Goal: Information Seeking & Learning: Check status

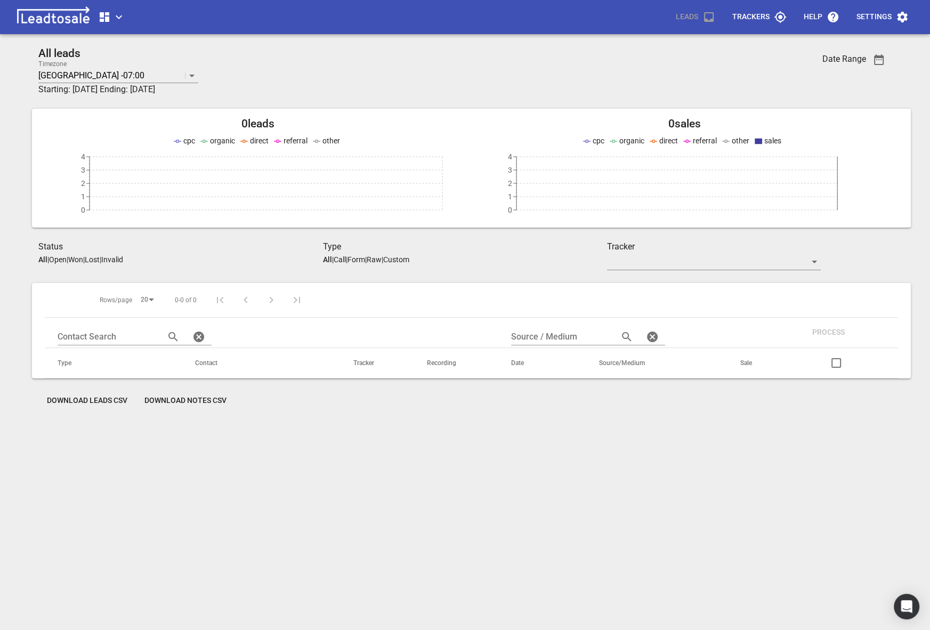
click at [119, 15] on span "button" at bounding box center [111, 17] width 27 height 13
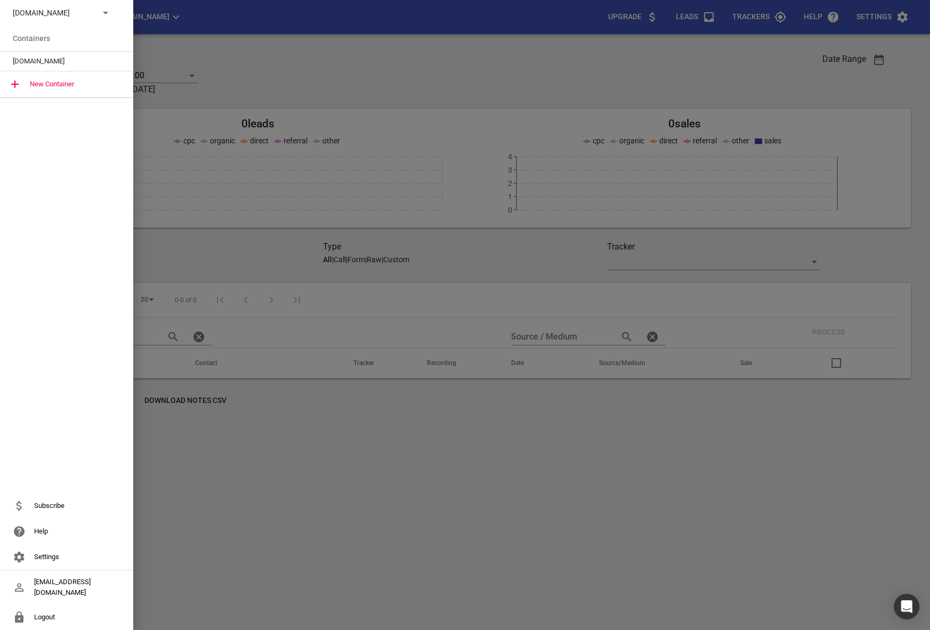
click at [92, 15] on div "Debuilders.co.nz" at bounding box center [56, 12] width 86 height 11
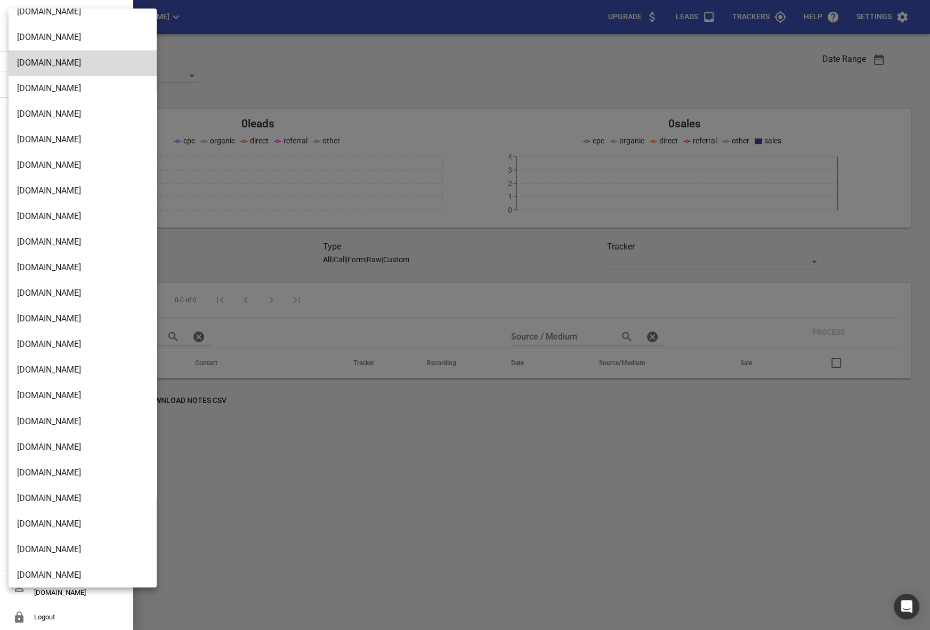
scroll to position [1705, 0]
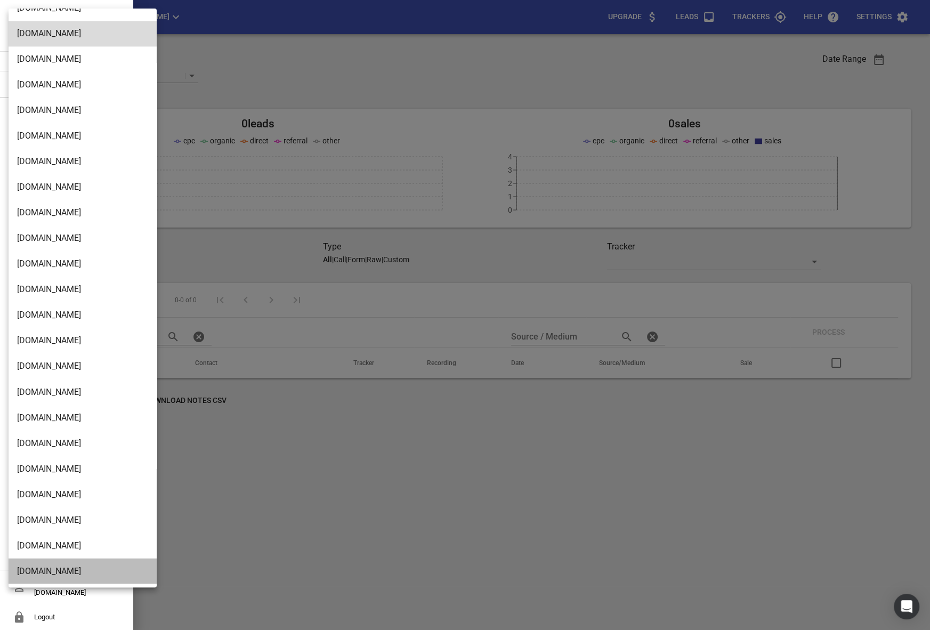
click at [31, 572] on li "[DOMAIN_NAME]" at bounding box center [83, 571] width 148 height 26
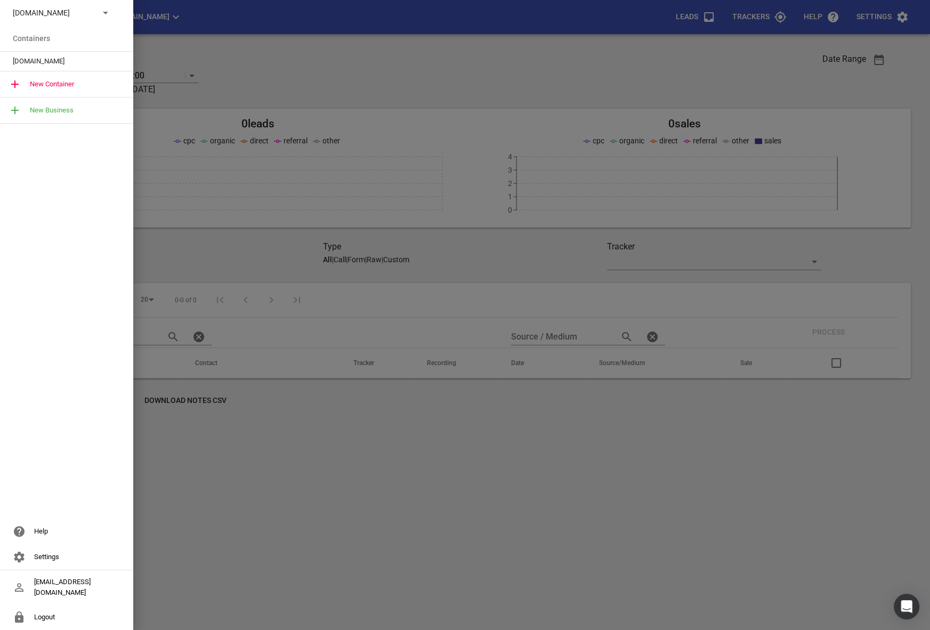
click at [29, 62] on span "[DOMAIN_NAME]" at bounding box center [62, 61] width 99 height 11
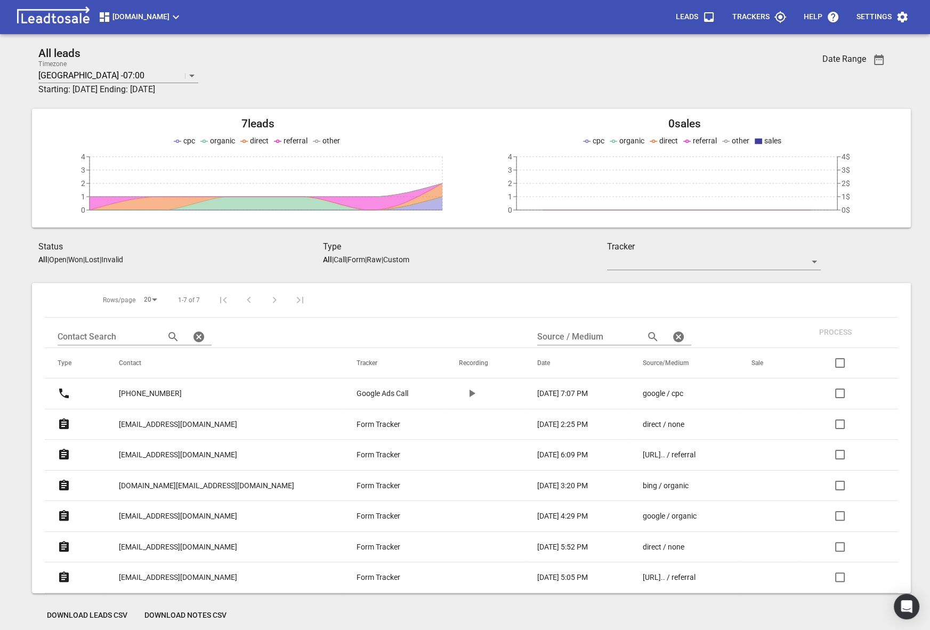
click at [199, 399] on p "[PHONE_NUMBER]" at bounding box center [216, 393] width 194 height 26
click at [165, 391] on p "[PHONE_NUMBER]" at bounding box center [150, 393] width 63 height 11
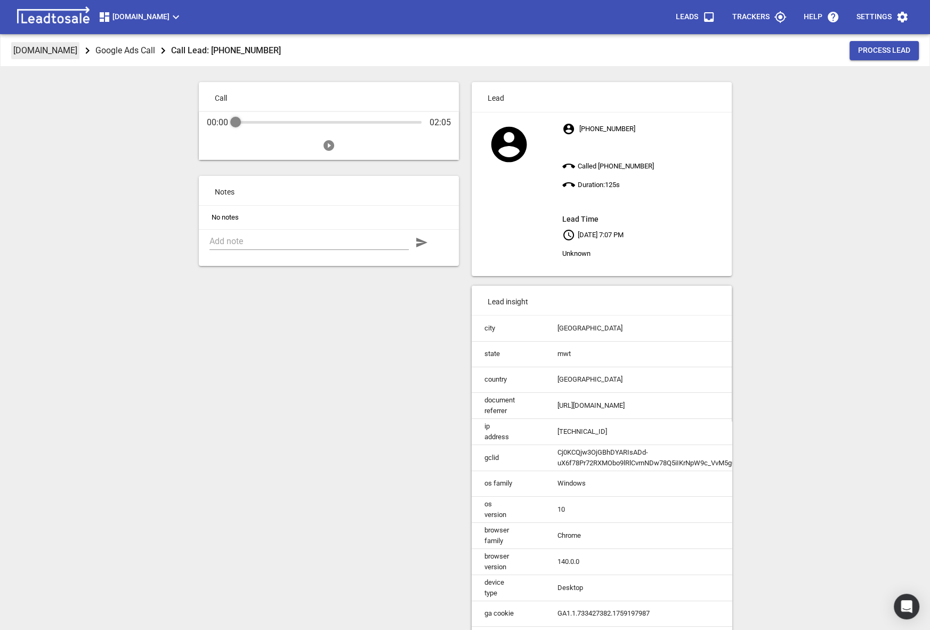
click at [43, 56] on span "[DOMAIN_NAME]" at bounding box center [45, 50] width 68 height 17
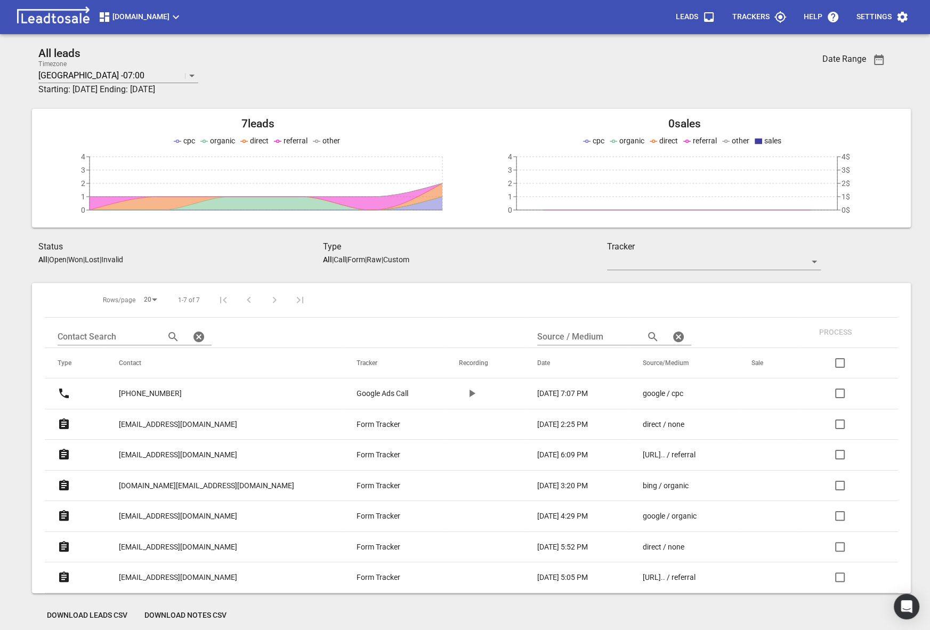
click at [171, 23] on span "[DOMAIN_NAME]" at bounding box center [140, 17] width 84 height 13
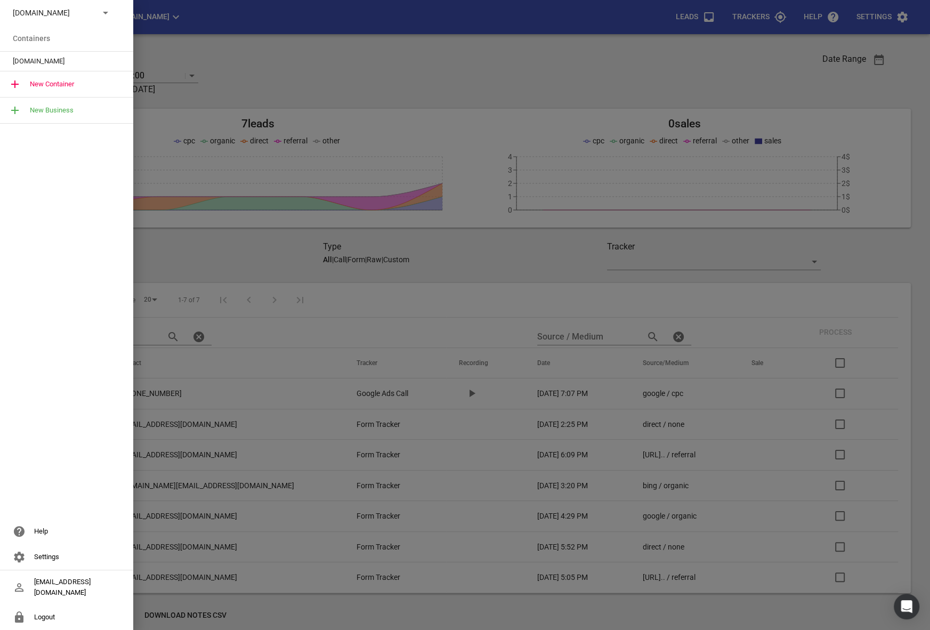
click at [171, 23] on div at bounding box center [465, 315] width 930 height 630
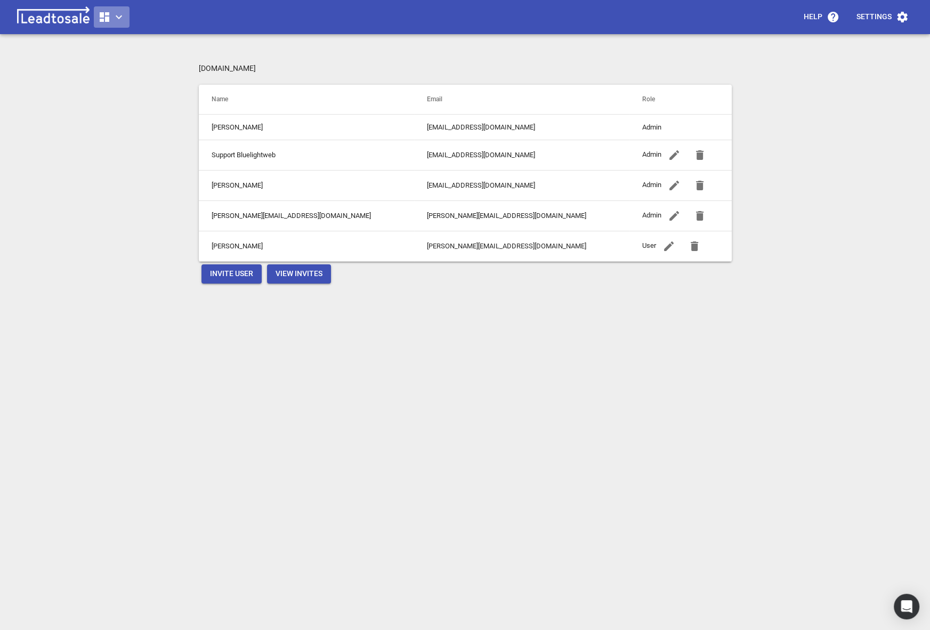
click at [117, 15] on icon "button" at bounding box center [118, 17] width 13 height 13
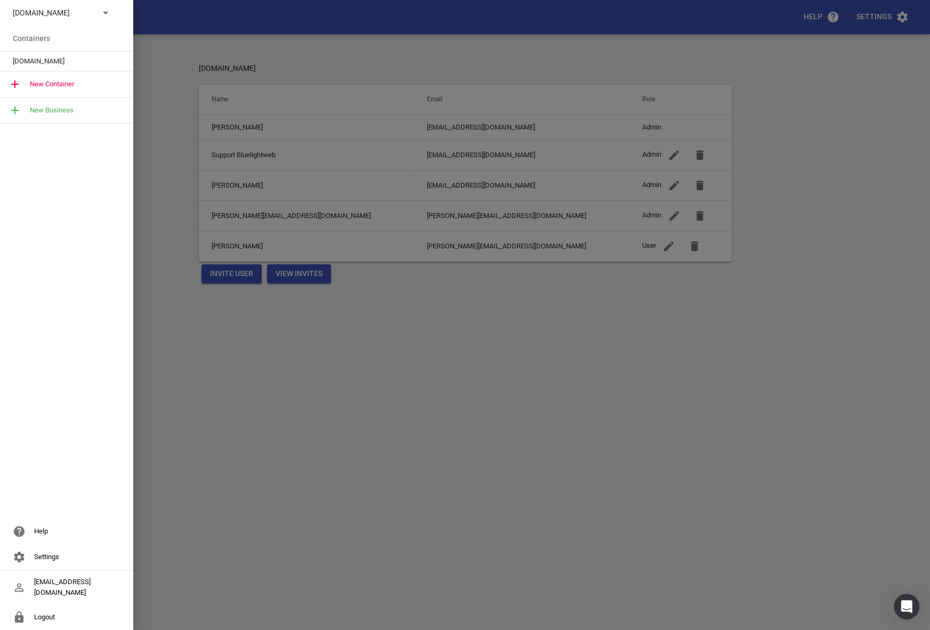
click at [82, 18] on p "[DOMAIN_NAME]" at bounding box center [52, 12] width 78 height 11
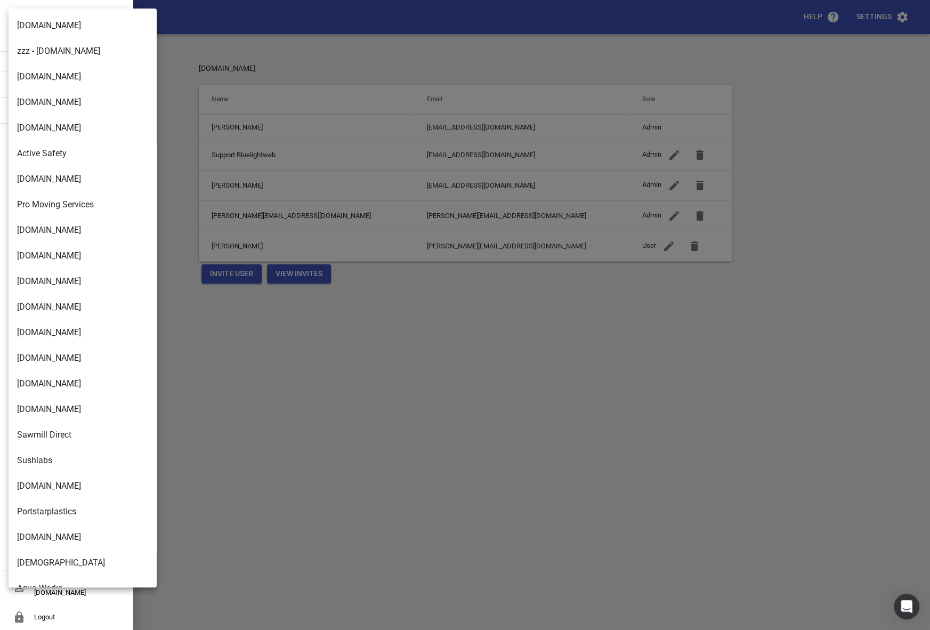
scroll to position [1705, 0]
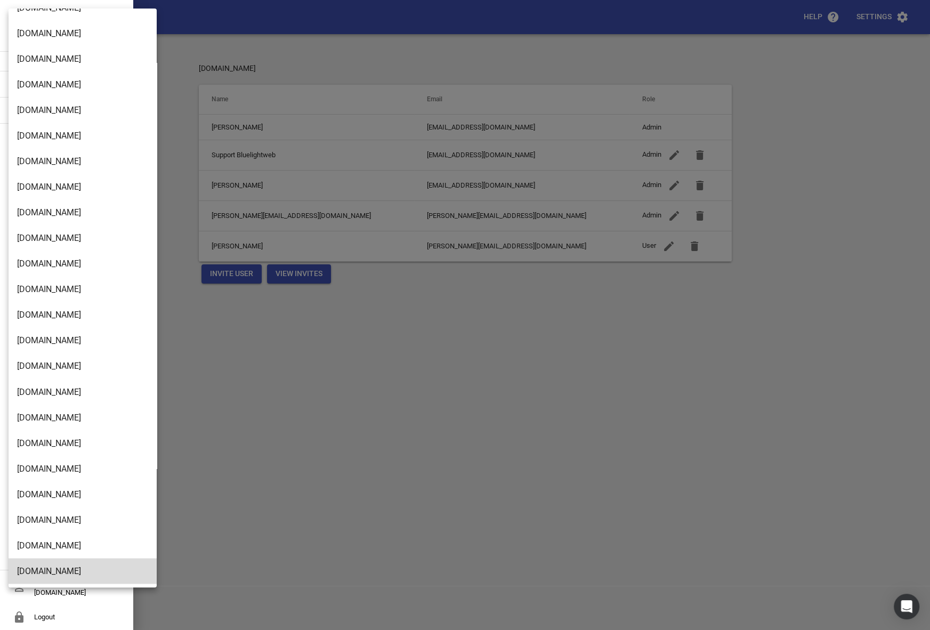
click at [52, 510] on li "Design2renovate.co.nz" at bounding box center [83, 520] width 148 height 26
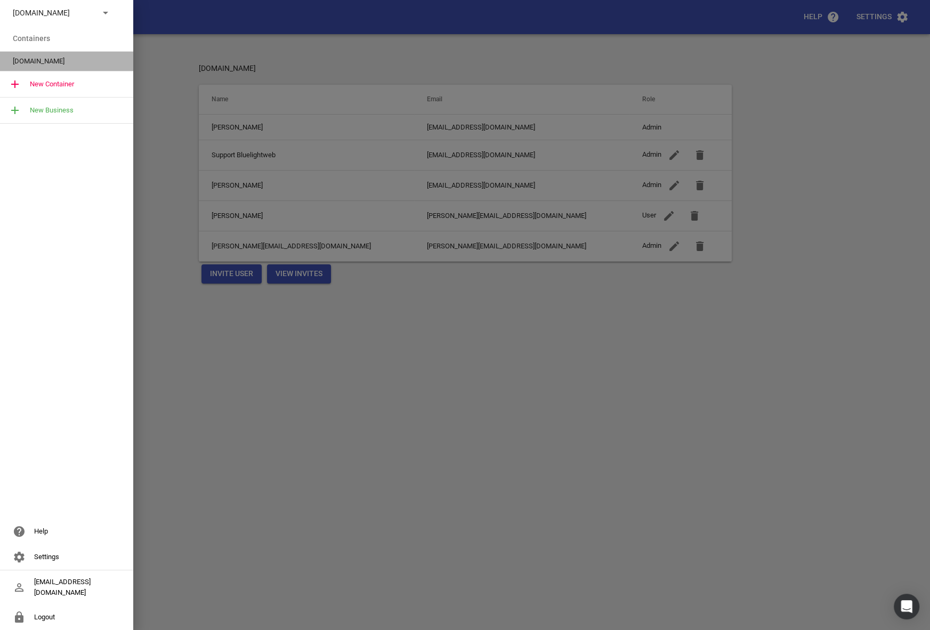
click at [73, 60] on span "Design2renovate.co.nz" at bounding box center [62, 61] width 99 height 11
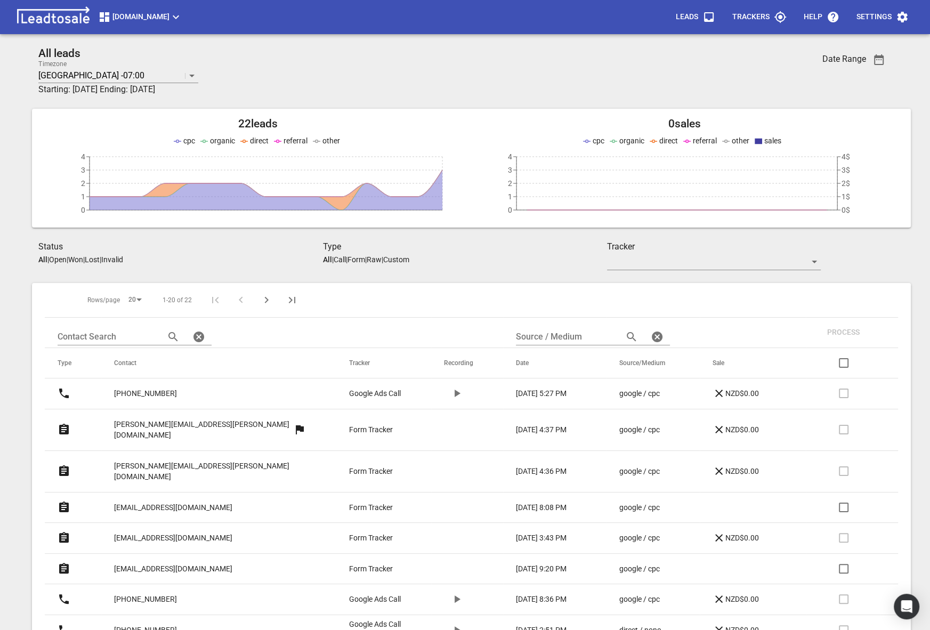
click at [878, 60] on icon "button" at bounding box center [878, 59] width 13 height 13
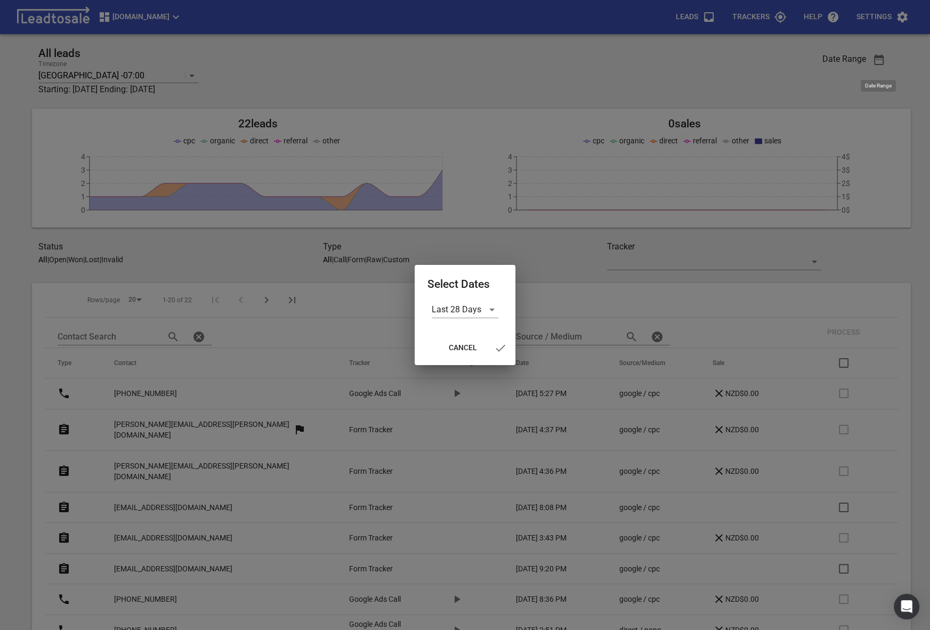
drag, startPoint x: 478, startPoint y: 273, endPoint x: 589, endPoint y: 273, distance: 110.8
click at [591, 273] on div "Select Dates Last 28 Days Cancel" at bounding box center [465, 315] width 930 height 630
click at [461, 311] on div "Last 28 Days" at bounding box center [465, 309] width 67 height 17
click at [456, 363] on li "All Time" at bounding box center [465, 361] width 67 height 26
click at [492, 351] on icon "button" at bounding box center [494, 348] width 10 height 7
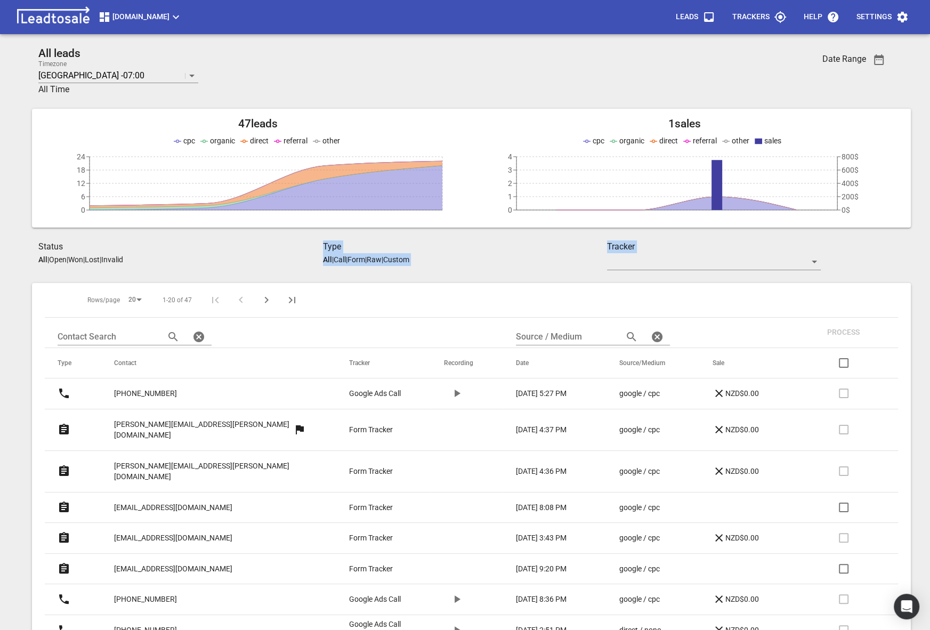
drag, startPoint x: 297, startPoint y: 258, endPoint x: 503, endPoint y: 275, distance: 206.9
click at [503, 275] on div "All leads Timezone Vancouver -07:00 All Time Date Range 47 leads 0 6 12 18 24 c…" at bounding box center [465, 552] width 879 height 1011
drag, startPoint x: 485, startPoint y: 271, endPoint x: 289, endPoint y: 247, distance: 198.1
click at [289, 247] on div "All leads Timezone Vancouver -07:00 All Time Date Range 47 leads 0 6 12 18 24 c…" at bounding box center [465, 552] width 879 height 1011
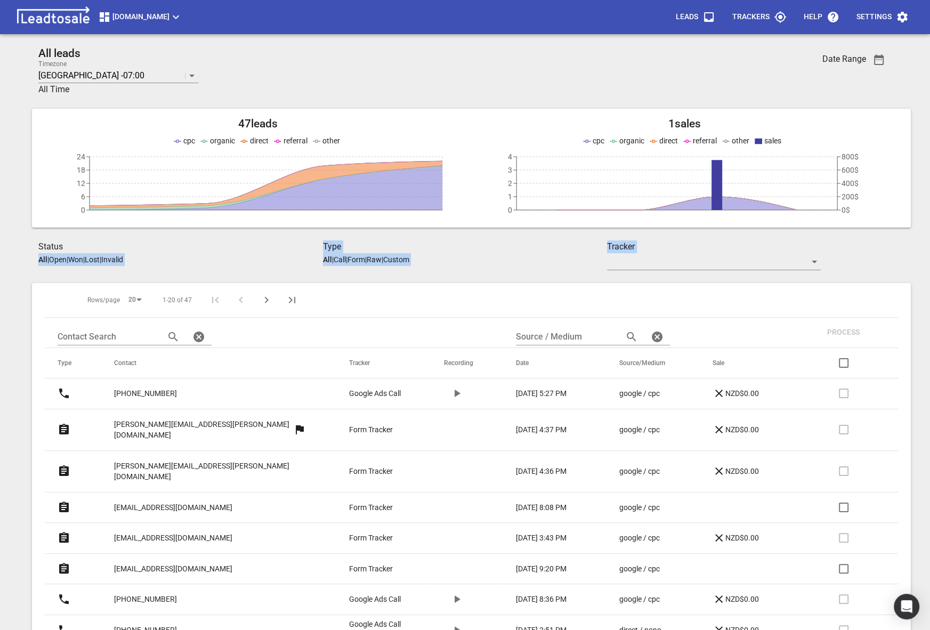
click at [289, 247] on h3 "Status" at bounding box center [180, 246] width 285 height 13
drag, startPoint x: 203, startPoint y: 256, endPoint x: 446, endPoint y: 256, distance: 243.5
click at [446, 256] on div "Status All | Open | Won | Lost | Invalid Type All | Call | Form | Raw | Custom …" at bounding box center [464, 255] width 853 height 30
click at [446, 256] on div "Type All | Call | Form | Raw | Custom" at bounding box center [465, 253] width 285 height 26
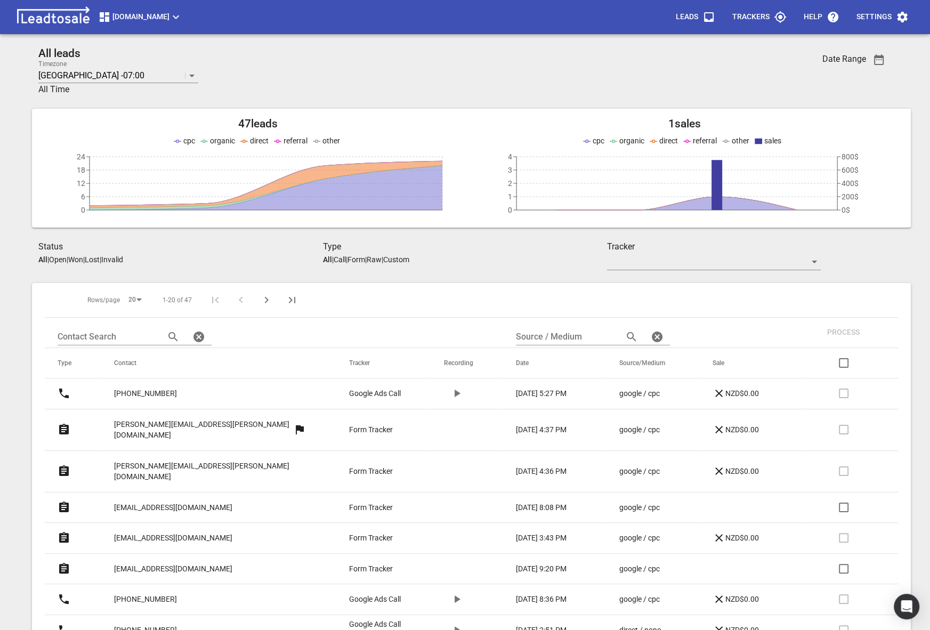
click at [446, 256] on div "Type All | Call | Form | Raw | Custom" at bounding box center [465, 253] width 285 height 26
click at [177, 16] on span "Design2renovate.co.nz" at bounding box center [140, 17] width 84 height 13
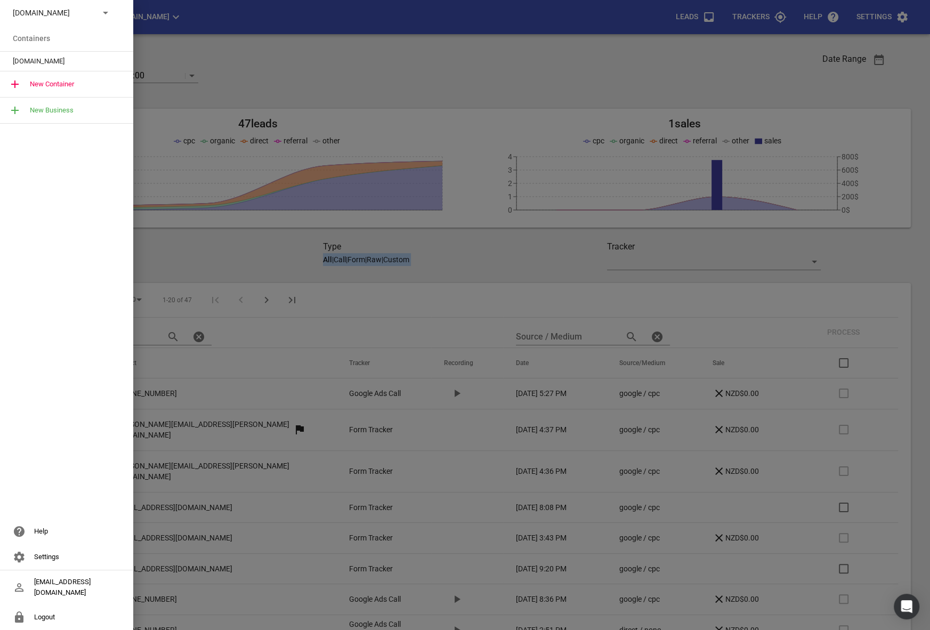
click at [86, 9] on p "Design2renovate.co.nz" at bounding box center [52, 12] width 78 height 11
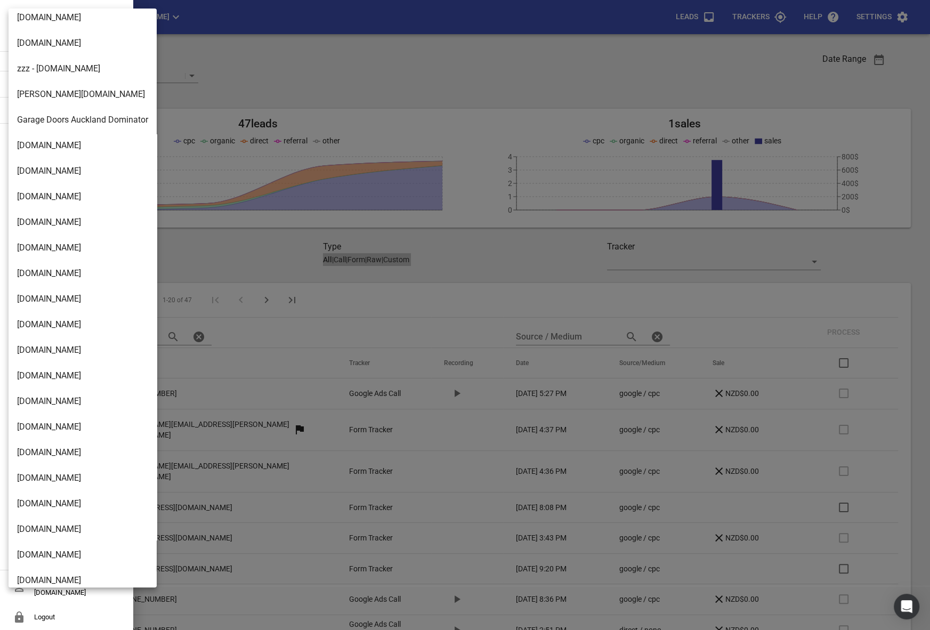
scroll to position [1365, 0]
click at [33, 389] on li "Digger-hire.co.nz" at bounding box center [83, 400] width 148 height 26
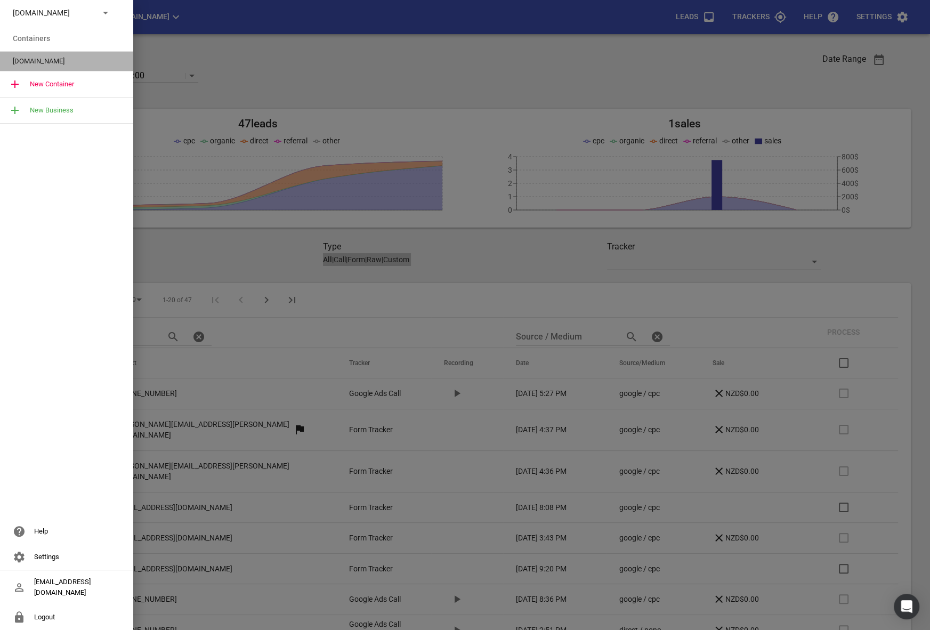
click at [18, 62] on span "Digger-hire.co.nz" at bounding box center [62, 61] width 99 height 11
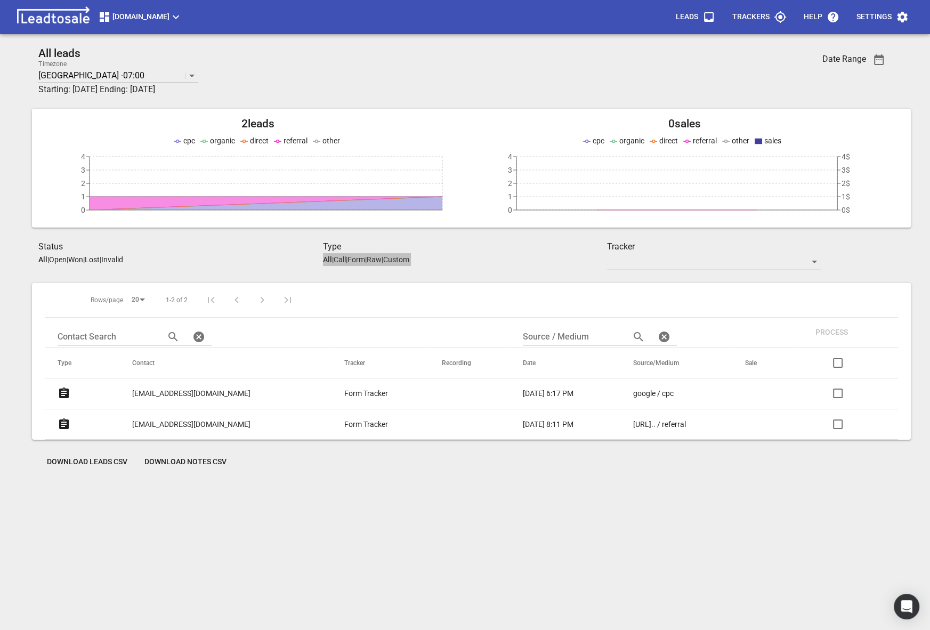
click at [886, 15] on p "Settings" at bounding box center [873, 17] width 35 height 11
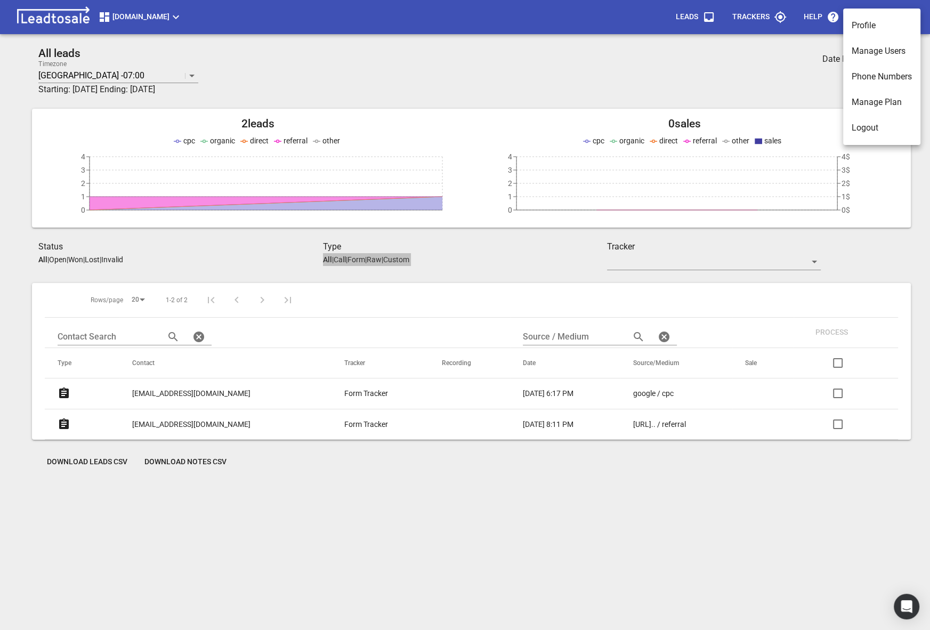
click at [866, 43] on li "Manage Users" at bounding box center [881, 51] width 77 height 26
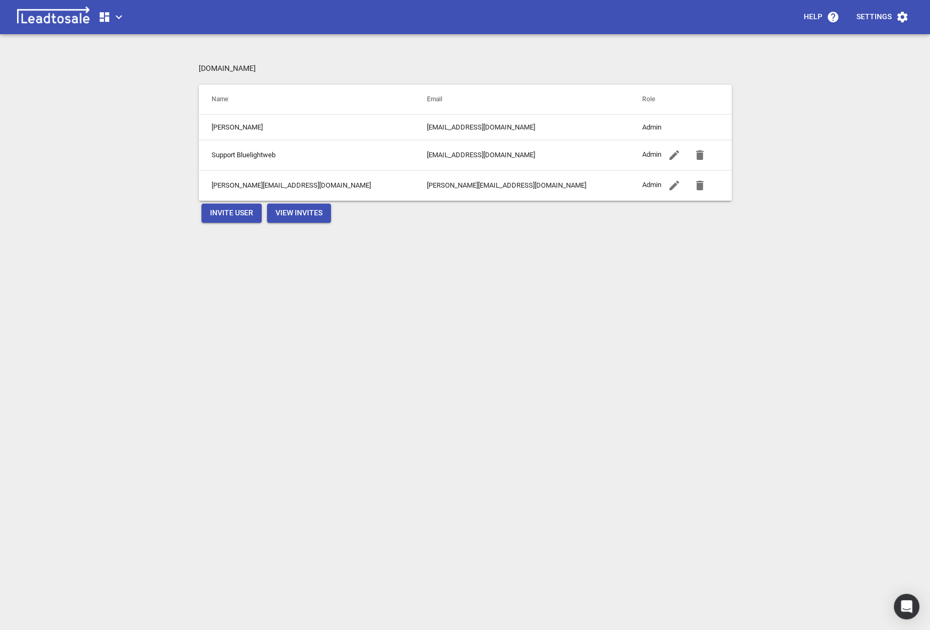
click at [113, 23] on button "button" at bounding box center [112, 16] width 36 height 21
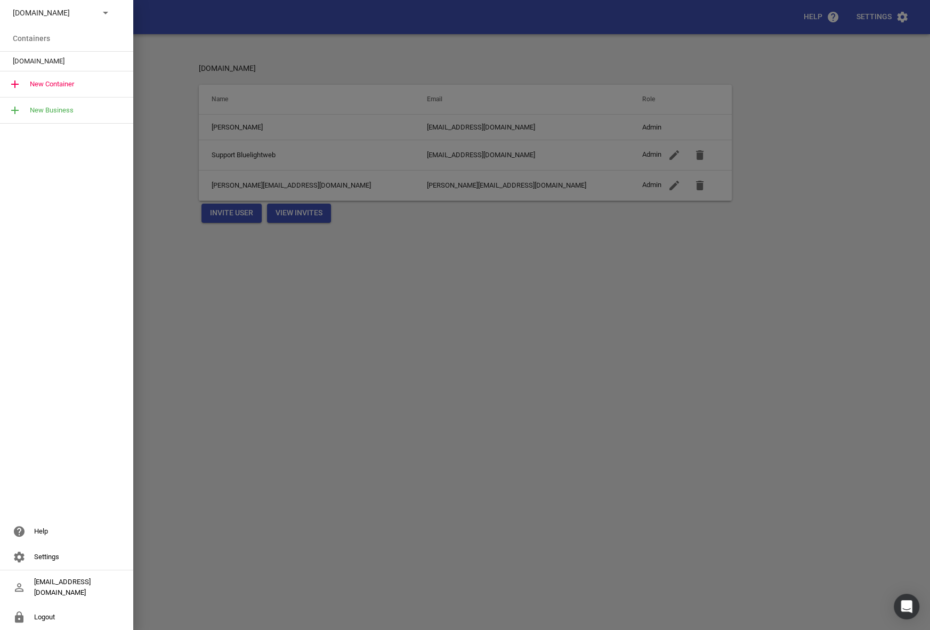
click at [174, 173] on div at bounding box center [465, 315] width 930 height 630
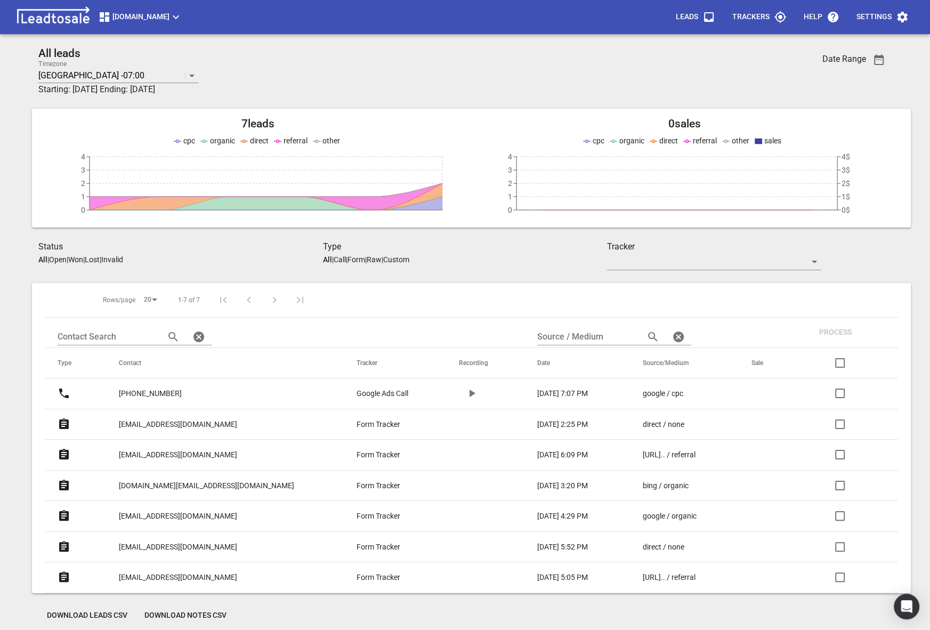
click at [459, 404] on button "button" at bounding box center [472, 393] width 26 height 26
click at [175, 388] on p "[PHONE_NUMBER]" at bounding box center [150, 393] width 63 height 11
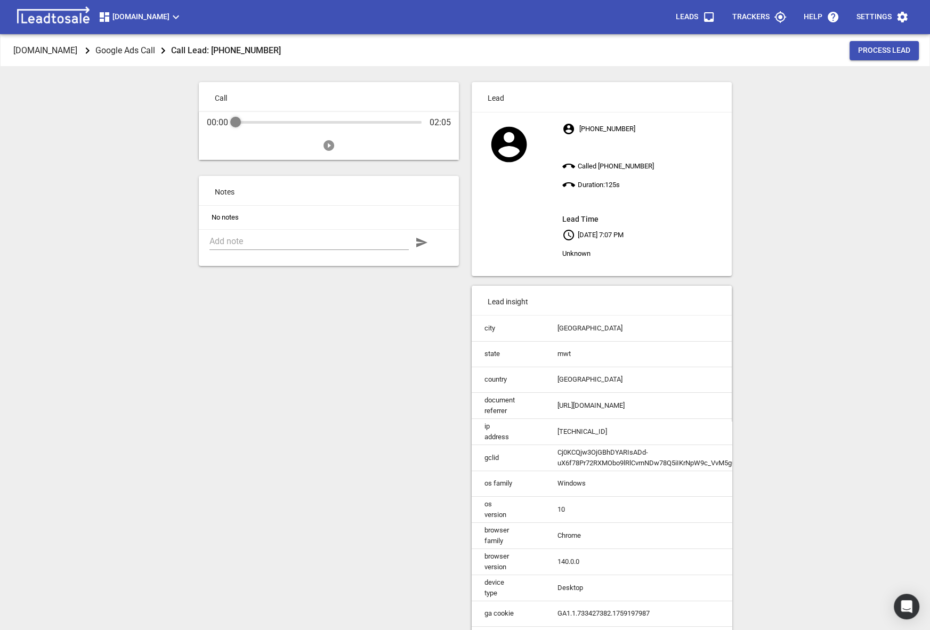
click at [328, 143] on icon "Play" at bounding box center [328, 145] width 11 height 11
click at [250, 118] on div "Audio Progress Control" at bounding box center [328, 122] width 186 height 11
click at [356, 112] on div "00:59 02:05" at bounding box center [329, 136] width 260 height 48
click at [350, 119] on div "Audio Progress Control" at bounding box center [328, 122] width 186 height 11
click at [369, 119] on div "Audio Progress Control" at bounding box center [328, 122] width 186 height 11
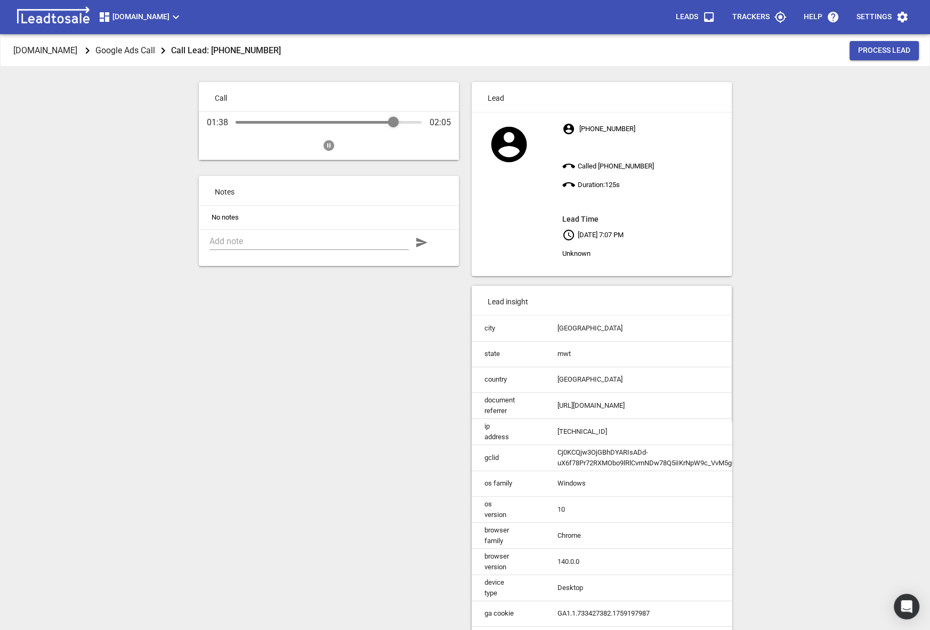
click at [393, 120] on div "Audio Progress Control" at bounding box center [328, 122] width 186 height 11
click at [332, 146] on icon "Pause" at bounding box center [328, 145] width 11 height 11
click at [331, 148] on icon "Play" at bounding box center [328, 145] width 11 height 11
click at [59, 46] on p "[DOMAIN_NAME]" at bounding box center [45, 50] width 64 height 12
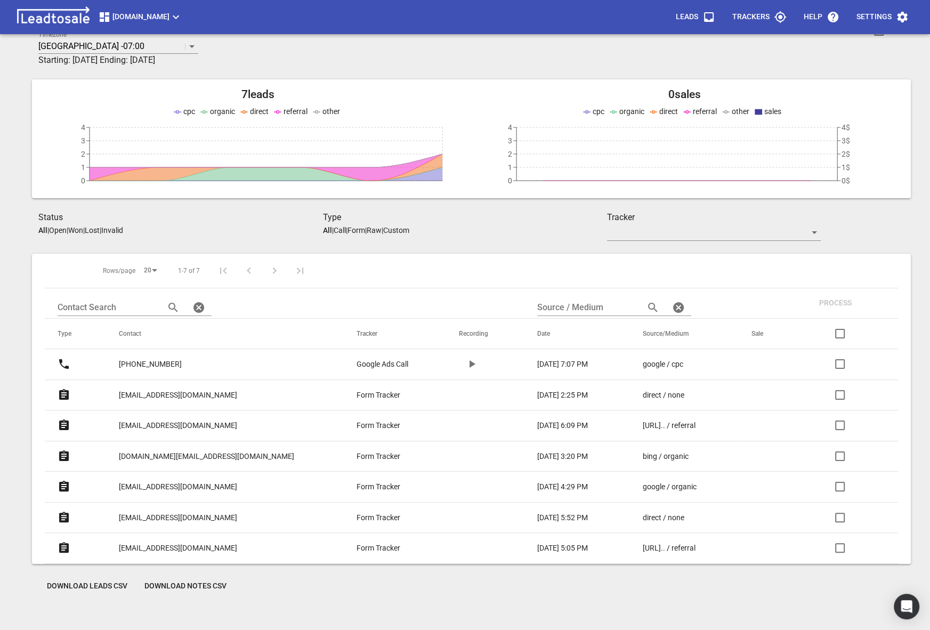
scroll to position [37, 0]
